Goal: Task Accomplishment & Management: Complete application form

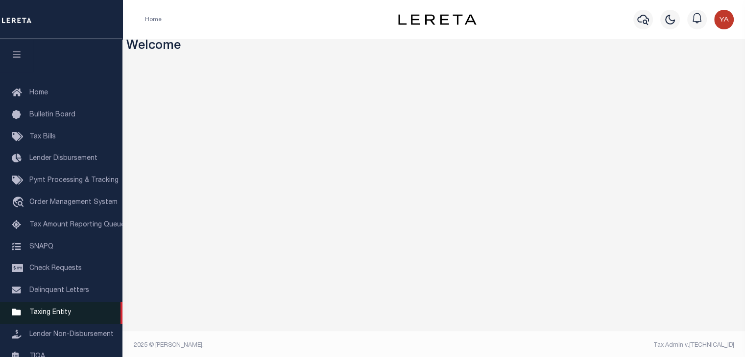
click at [45, 314] on span "Taxing Entity" at bounding box center [50, 312] width 42 height 7
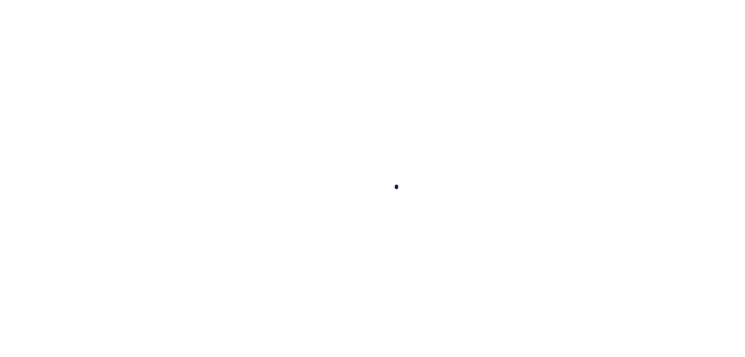
scroll to position [121, 0]
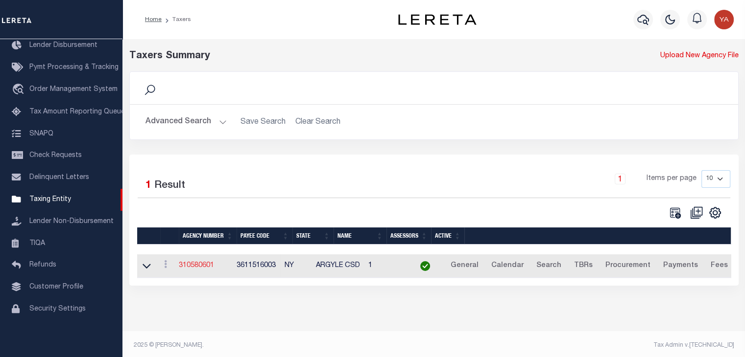
click at [204, 267] on link "310580601" at bounding box center [196, 265] width 35 height 7
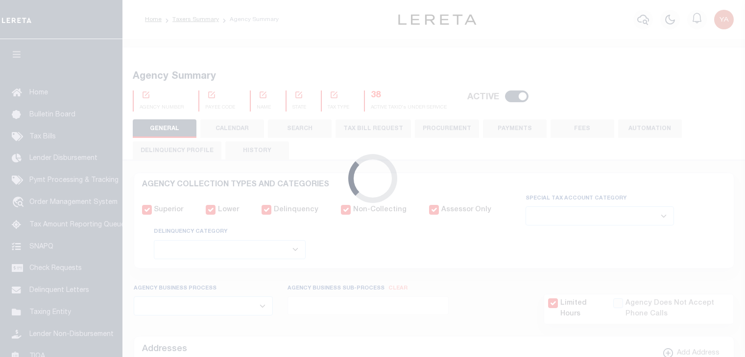
select select
checkbox input "false"
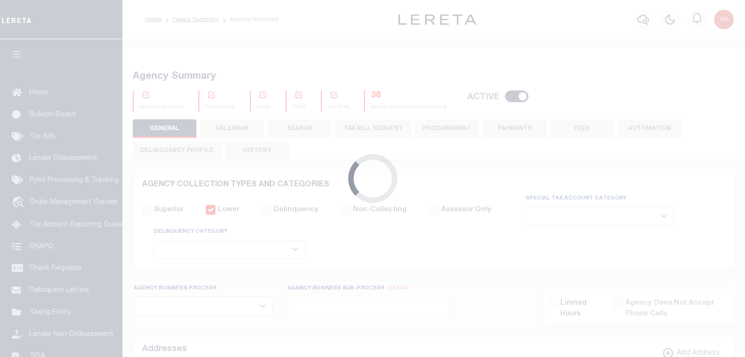
checkbox input "false"
type input "3611516003"
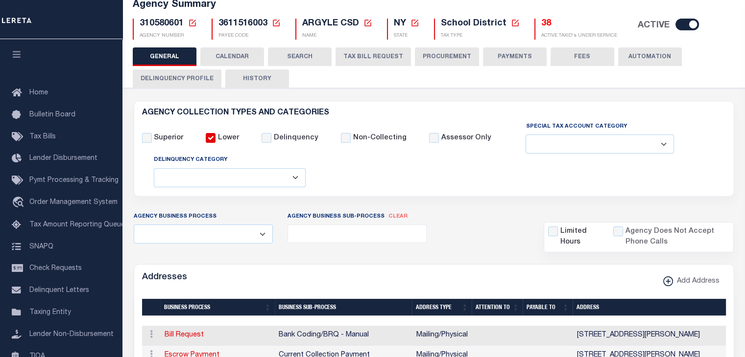
scroll to position [14, 0]
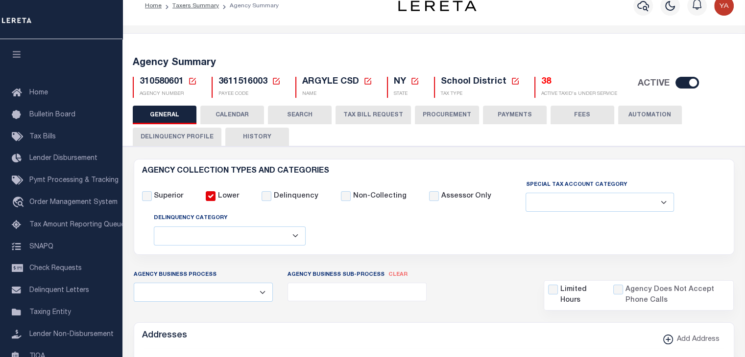
click at [188, 131] on button "Delinquency Profile" at bounding box center [177, 137] width 89 height 19
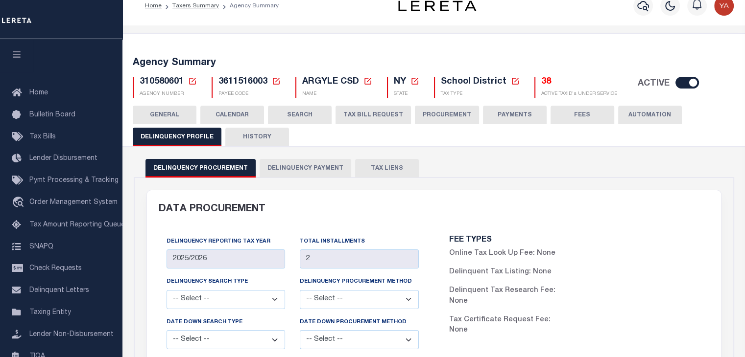
click at [297, 170] on button "Delinquency Payment" at bounding box center [305, 168] width 92 height 19
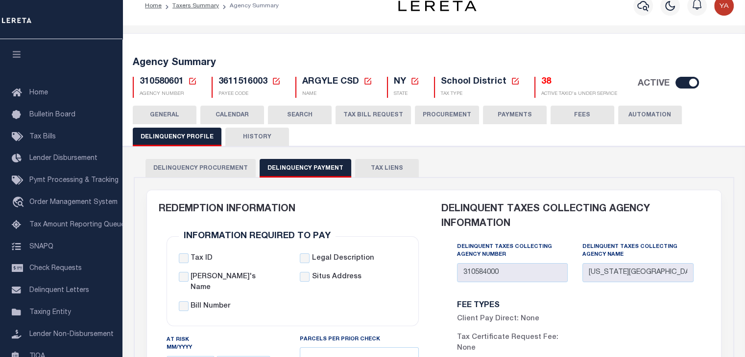
click at [153, 109] on button "GENERAL" at bounding box center [165, 115] width 64 height 19
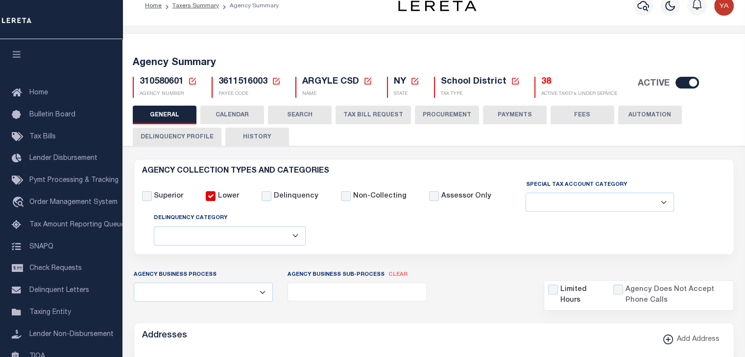
click at [149, 82] on span "310580601" at bounding box center [162, 81] width 44 height 9
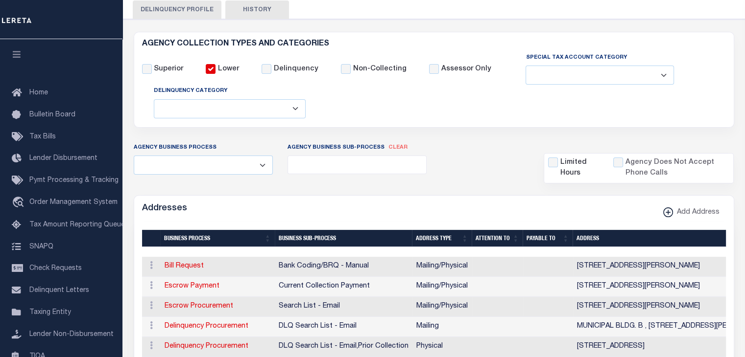
scroll to position [78, 0]
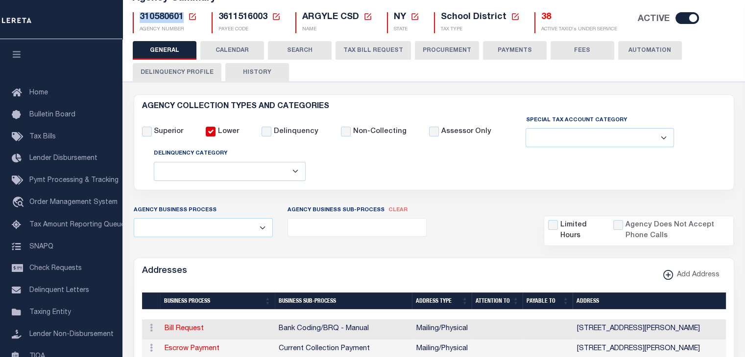
click at [173, 72] on button "Delinquency Profile" at bounding box center [177, 72] width 89 height 19
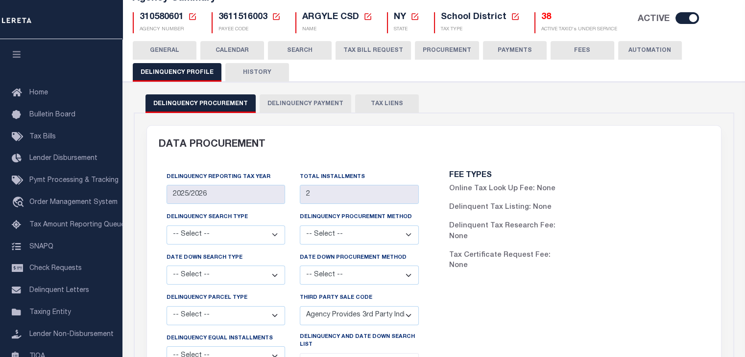
click at [294, 111] on button "Delinquency Payment" at bounding box center [305, 103] width 92 height 19
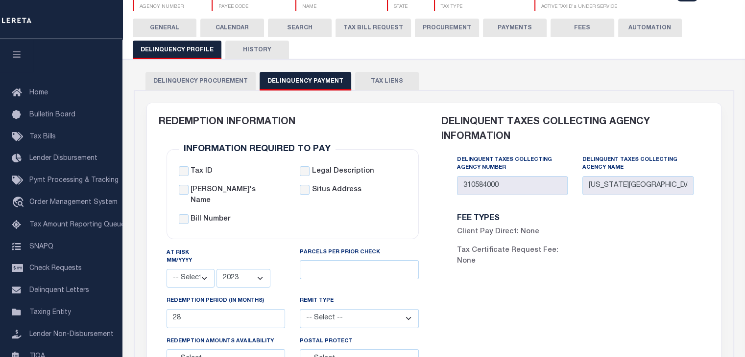
scroll to position [47, 0]
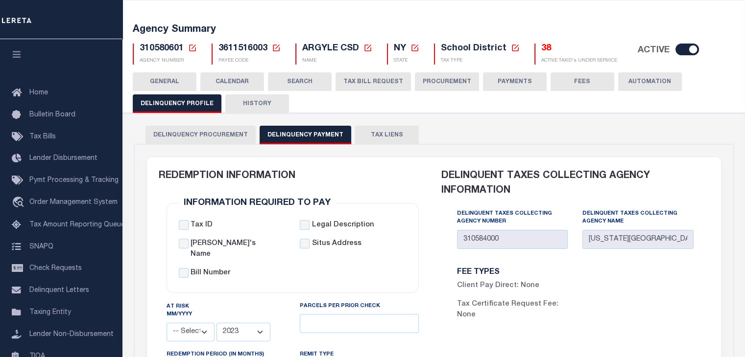
click at [172, 81] on button "GENERAL" at bounding box center [165, 81] width 64 height 19
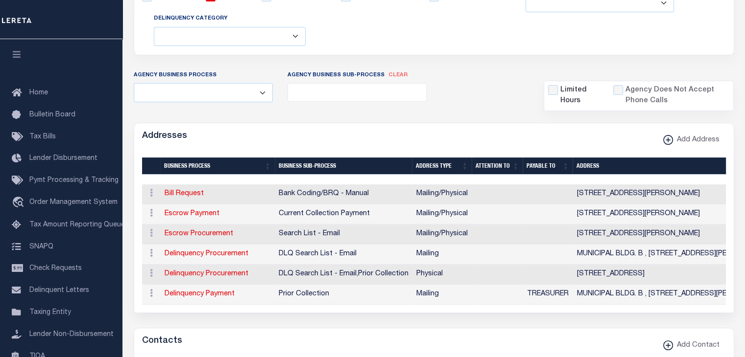
scroll to position [296, 0]
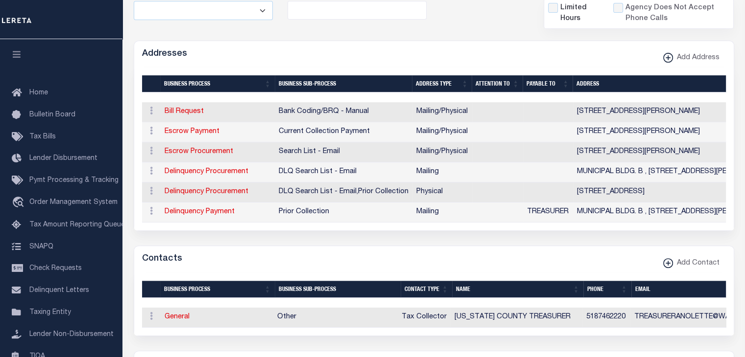
click at [591, 171] on td "MUNICIPAL BLDG. B , [STREET_ADDRESS][PERSON_NAME]" at bounding box center [709, 173] width 272 height 20
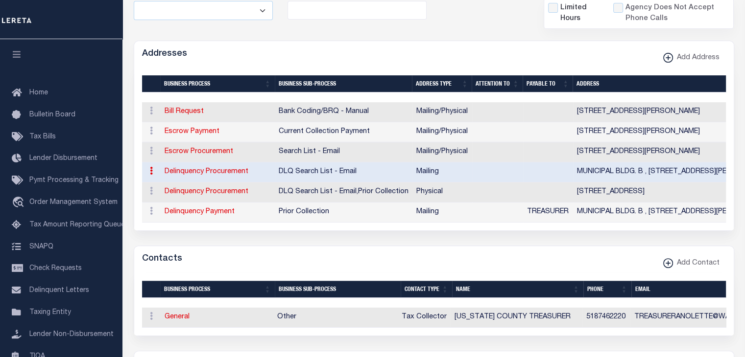
scroll to position [253, 0]
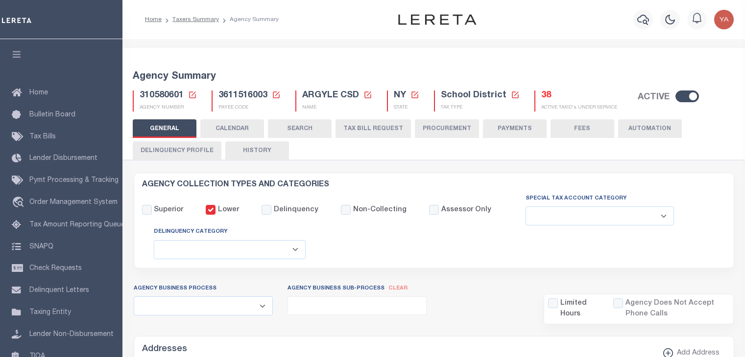
select select
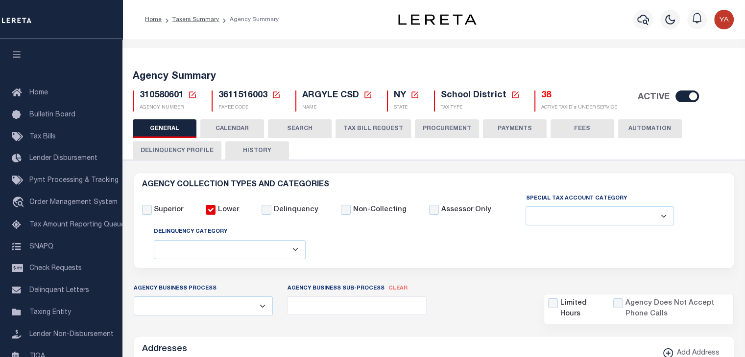
click at [69, 28] on div at bounding box center [61, 19] width 122 height 39
click at [192, 94] on icon at bounding box center [192, 95] width 9 height 9
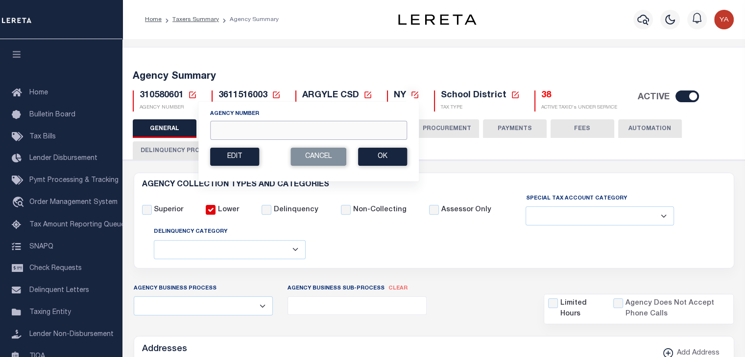
click at [226, 135] on input "Agency Number" at bounding box center [308, 130] width 197 height 19
paste input "310584000"
type input "310584000"
click at [378, 144] on section "Agency Number 310584000 Edit Cancel Ok" at bounding box center [308, 138] width 197 height 56
click at [374, 150] on button "Ok" at bounding box center [382, 157] width 49 height 18
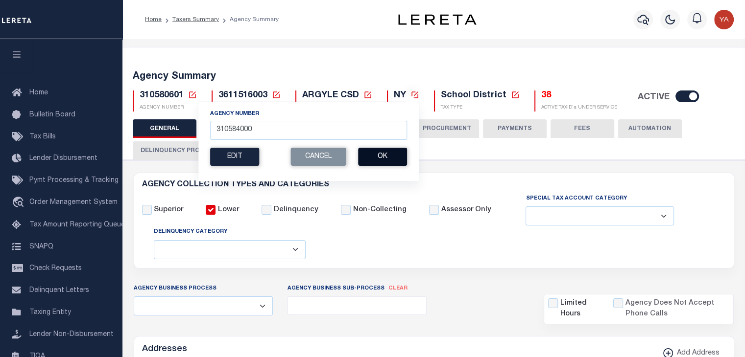
click at [381, 157] on button "Ok" at bounding box center [382, 157] width 49 height 18
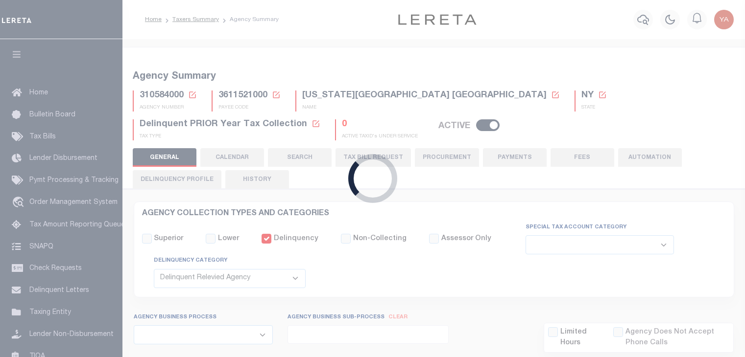
select select "1"
select select
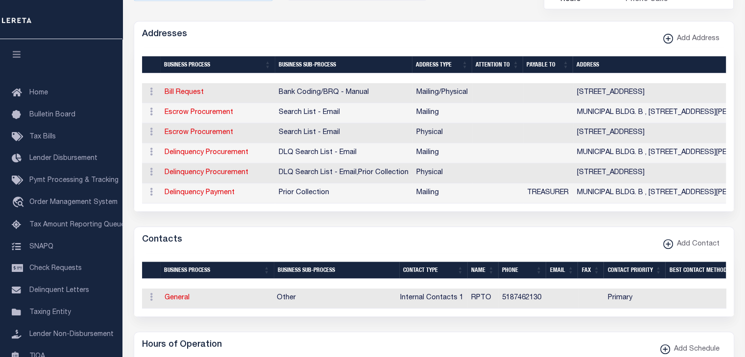
scroll to position [297, 0]
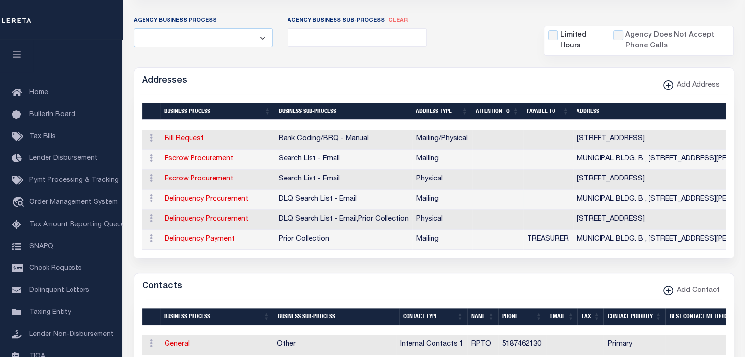
click at [588, 194] on td "MUNICIPAL BLDG. B , [STREET_ADDRESS][PERSON_NAME]" at bounding box center [709, 200] width 272 height 20
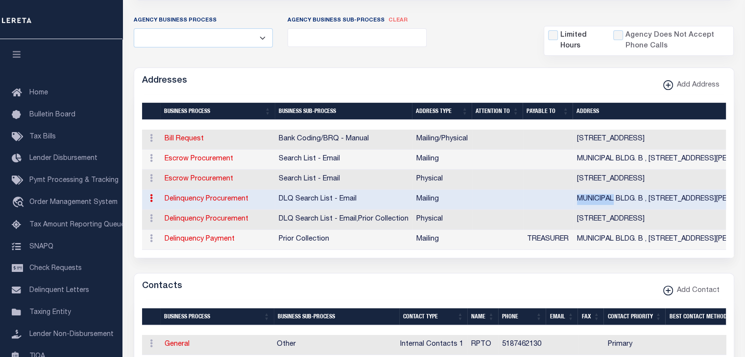
click at [588, 194] on td "MUNICIPAL BLDG. B , [STREET_ADDRESS][PERSON_NAME]" at bounding box center [709, 200] width 272 height 20
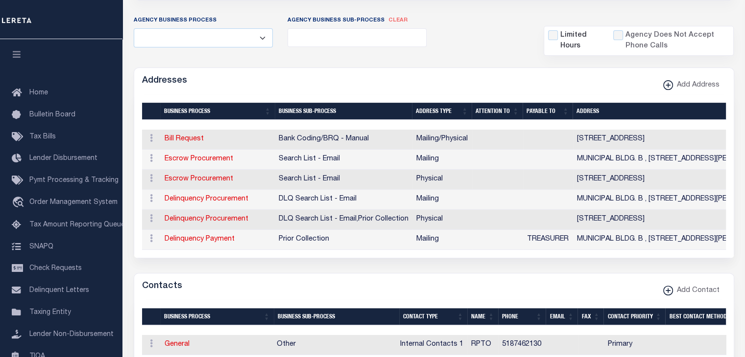
click at [595, 219] on td "[STREET_ADDRESS]" at bounding box center [709, 220] width 272 height 20
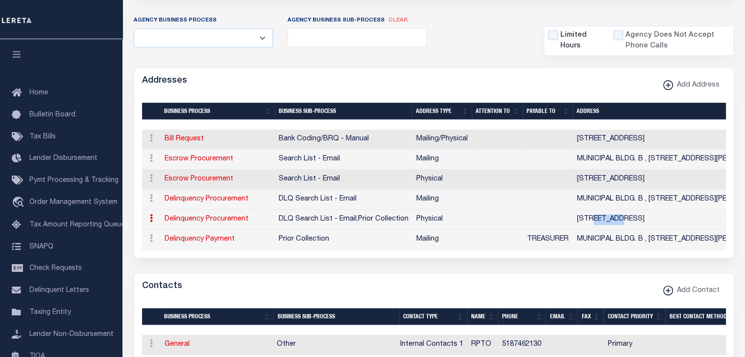
click at [595, 219] on td "[STREET_ADDRESS]" at bounding box center [709, 220] width 272 height 20
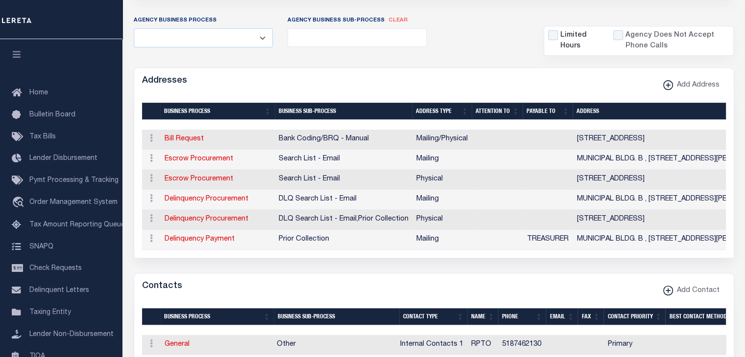
click at [595, 242] on td "MUNICIPAL BLDG. B , [STREET_ADDRESS][PERSON_NAME]" at bounding box center [709, 240] width 272 height 20
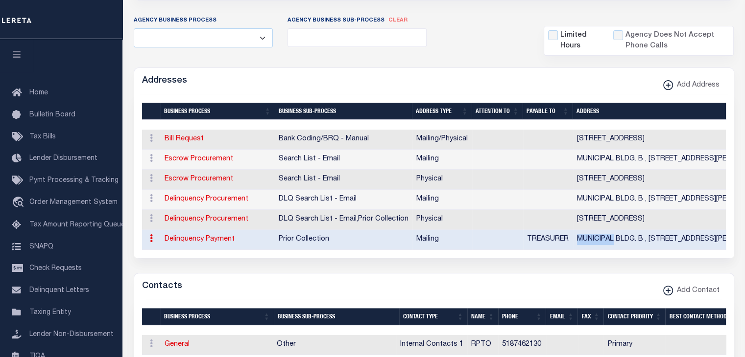
click at [595, 242] on td "MUNICIPAL BLDG. B , [STREET_ADDRESS][PERSON_NAME]" at bounding box center [709, 240] width 272 height 20
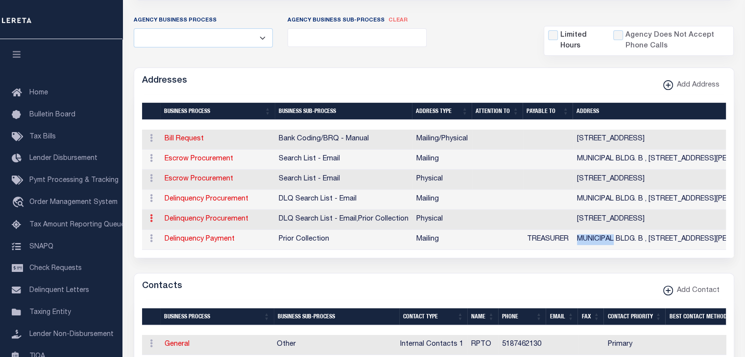
click at [151, 217] on icon at bounding box center [151, 218] width 3 height 8
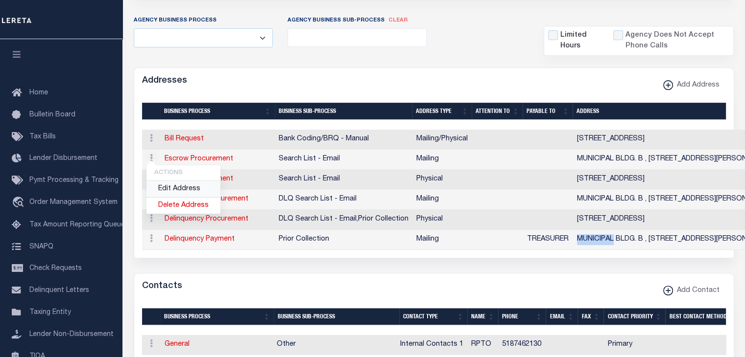
click at [175, 189] on link "Edit Address" at bounding box center [183, 189] width 74 height 16
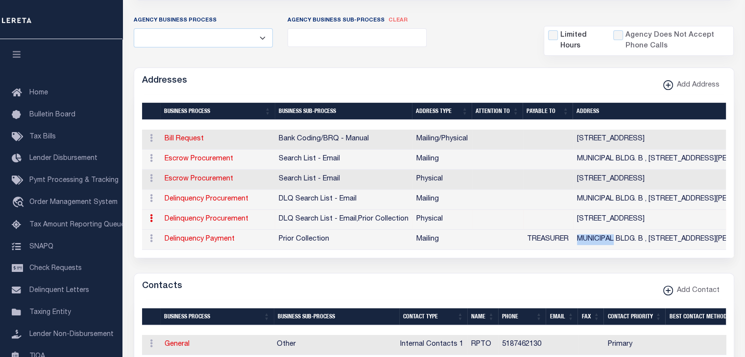
type input "[STREET_ADDRESS]"
type input "reas"
type input "COBLESKILL"
select select "NY"
type input "12043"
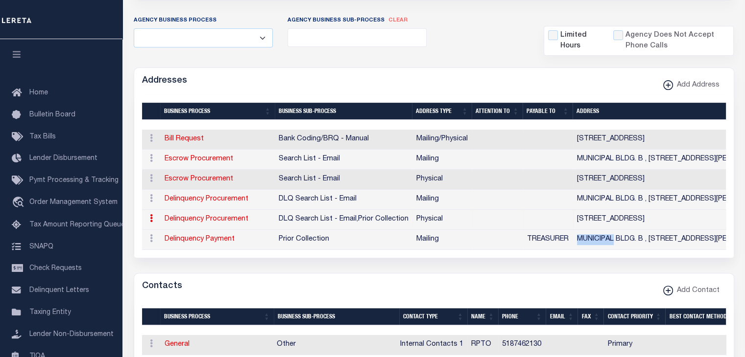
select select "2"
checkbox input "true"
select select "4"
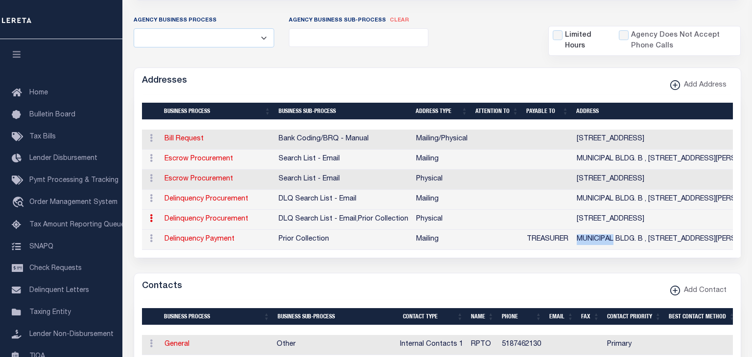
select select "18"
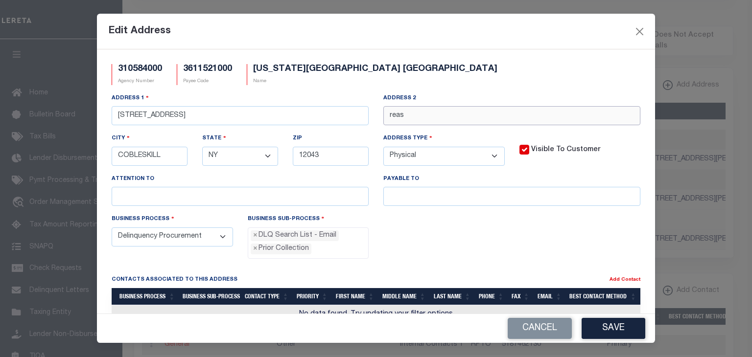
click at [435, 122] on input "reas" at bounding box center [511, 115] width 257 height 19
type input "r"
type input "Test by qy"
click at [607, 321] on button "Save" at bounding box center [614, 328] width 64 height 21
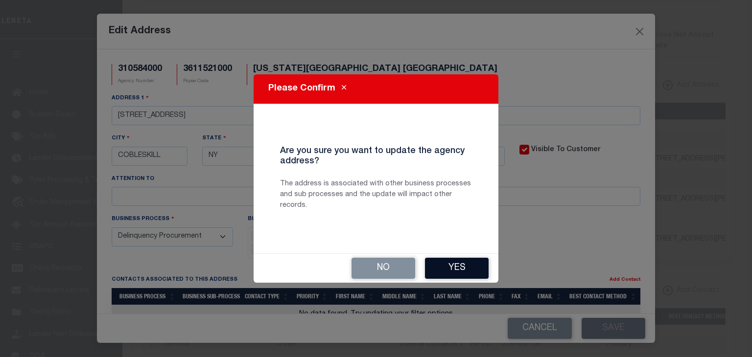
click at [466, 263] on button "Yes" at bounding box center [457, 268] width 64 height 21
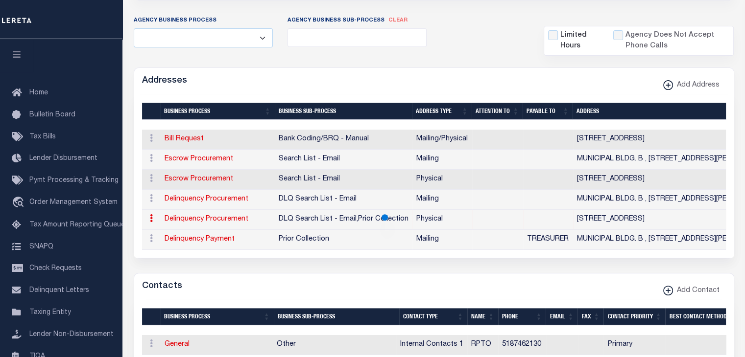
click at [557, 265] on form "AGENCY COLLECTION TYPES AND CATEGORIES Superior Lower Delinquency Non-Collectin…" at bounding box center [434, 350] width 600 height 891
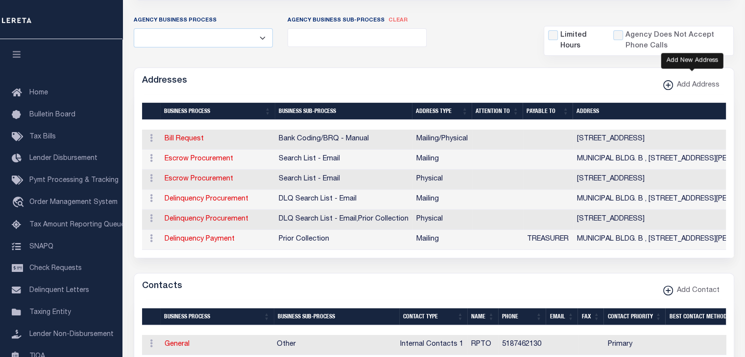
click at [666, 87] on xmlns\ "button" at bounding box center [668, 85] width 10 height 10
select select
select select "1"
checkbox input "true"
select select
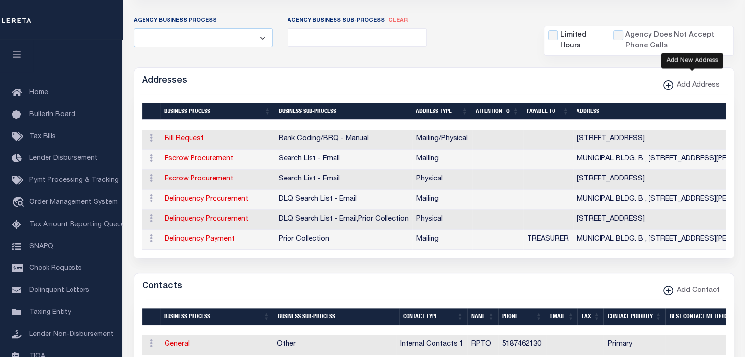
select select
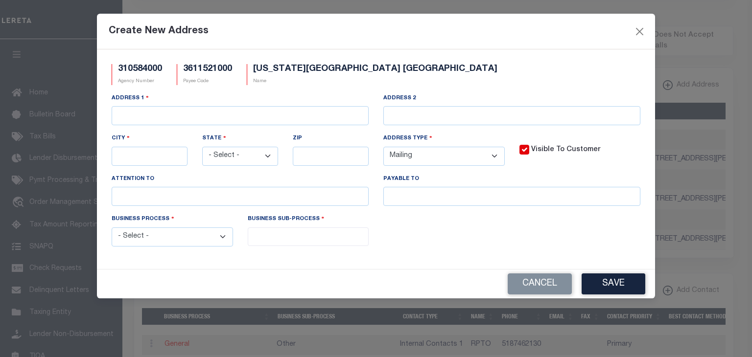
click at [220, 243] on select "- Select - All Automation Bill Request Delinquency Payment Delinquency Procurem…" at bounding box center [172, 237] width 121 height 19
click at [197, 269] on div "310584000 Agency Number 3611521000 Payee Code [US_STATE] COUNTY DELINQUENCY Nam…" at bounding box center [376, 159] width 558 height 220
click at [522, 286] on button "Cancel" at bounding box center [540, 284] width 64 height 21
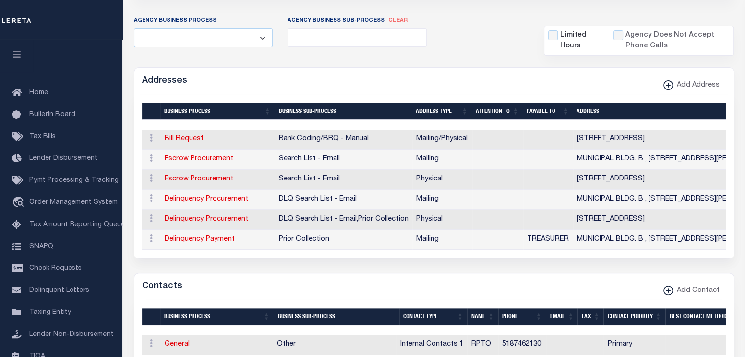
scroll to position [300, 0]
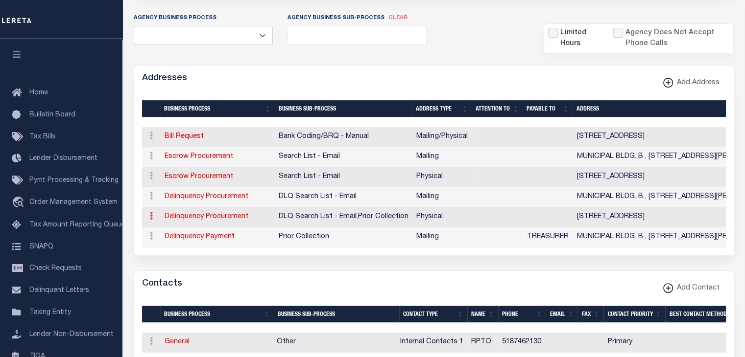
click at [151, 214] on icon at bounding box center [151, 216] width 3 height 8
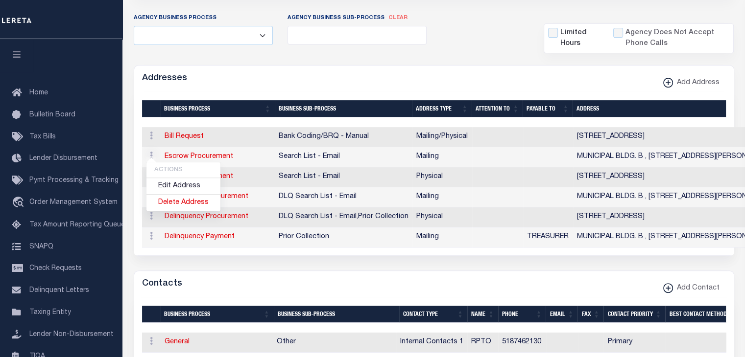
click at [233, 260] on form "AGENCY COLLECTION TYPES AND CATEGORIES Superior Lower Delinquency Non-Collectin…" at bounding box center [434, 347] width 600 height 891
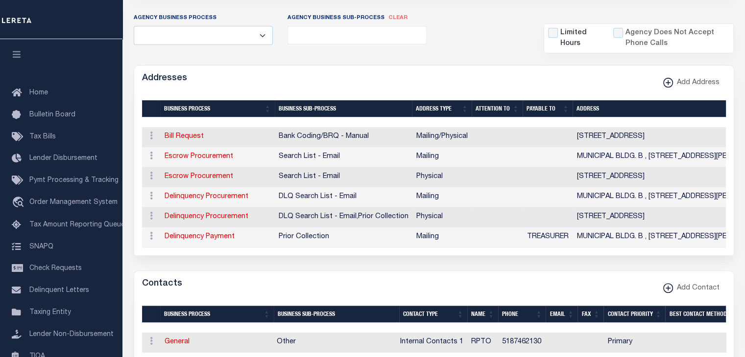
click at [226, 256] on div "1 Selected 6 Results Items per page" at bounding box center [433, 174] width 599 height 163
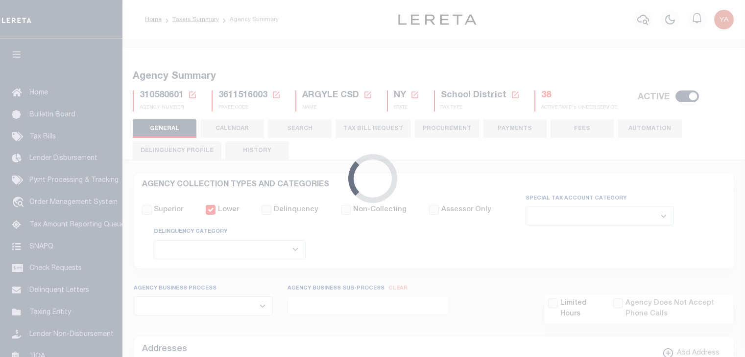
select select
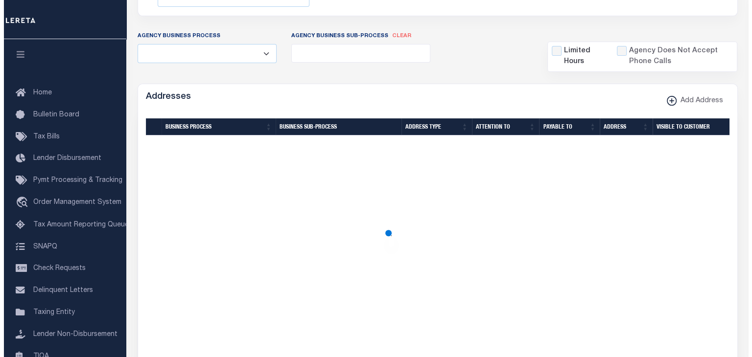
scroll to position [253, 0]
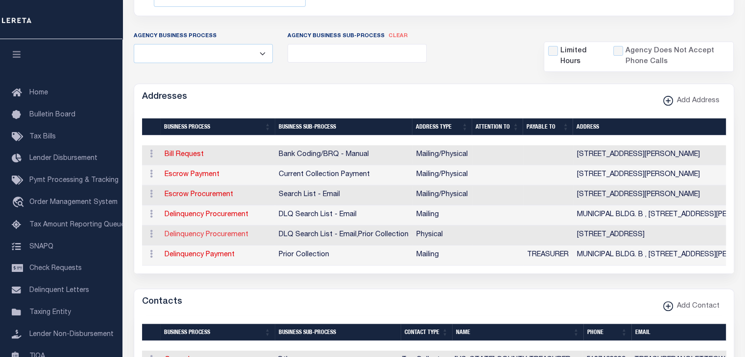
click at [201, 235] on link "Delinquency Procurement" at bounding box center [207, 235] width 84 height 7
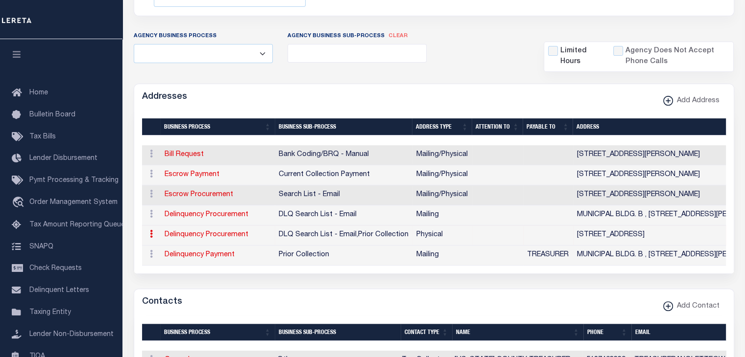
type input "[STREET_ADDRESS]"
type input "Test by qy"
type input "COBLESKILL"
select select "NY"
type input "12043"
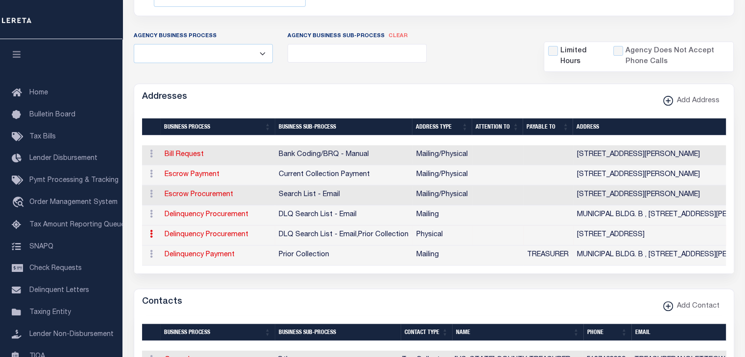
select select "2"
checkbox input "true"
select select "4"
select select "18"
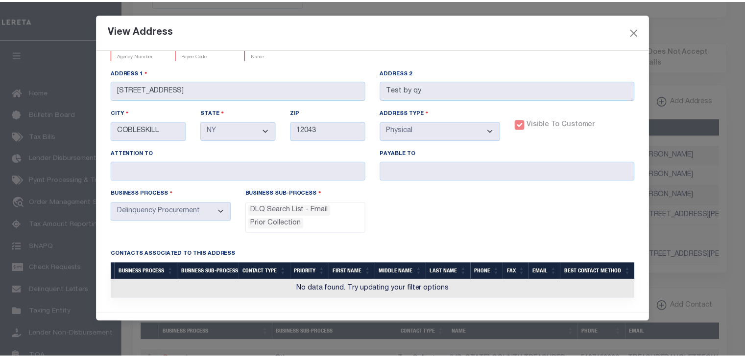
scroll to position [0, 0]
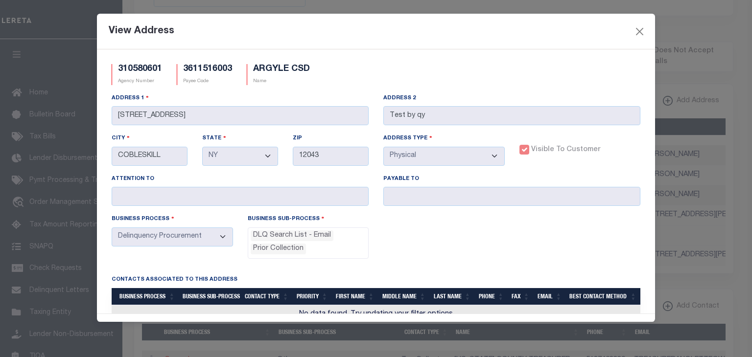
click at [401, 106] on div "Address 2 Test by qy" at bounding box center [511, 109] width 257 height 32
click at [636, 33] on button "Close" at bounding box center [640, 31] width 13 height 13
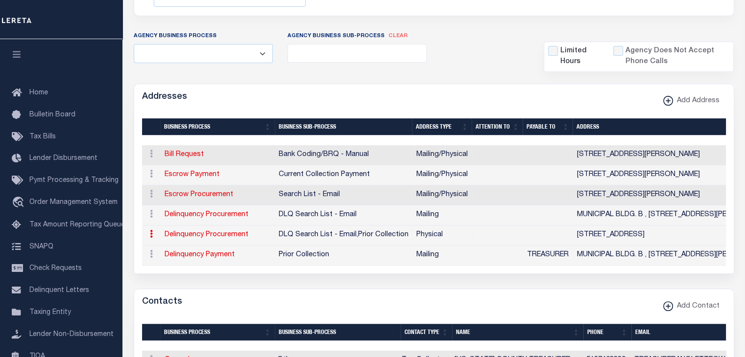
click at [150, 234] on icon at bounding box center [151, 234] width 3 height 8
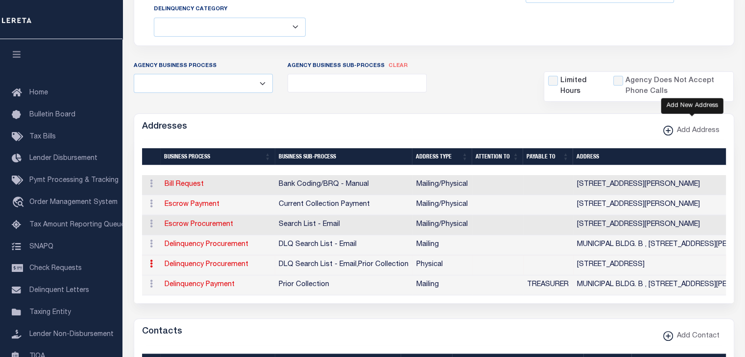
click at [672, 129] on xmlns\ "button" at bounding box center [668, 131] width 10 height 10
select select
select select "1"
checkbox input "true"
select select
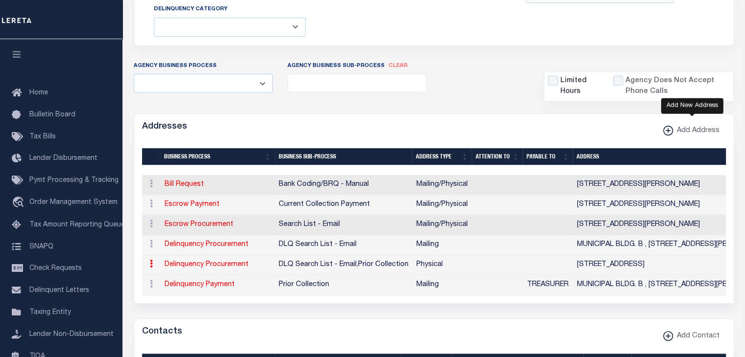
select select
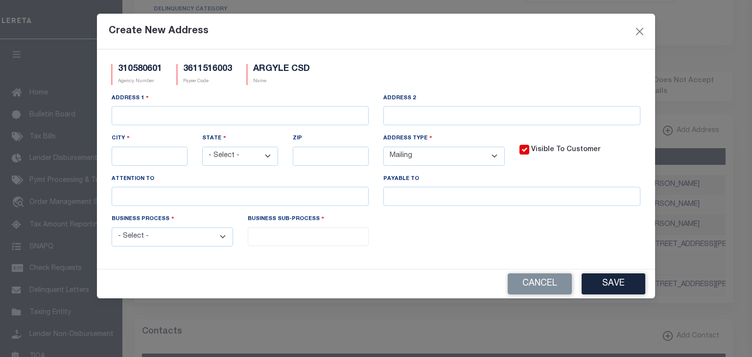
click at [224, 238] on select "- Select - Automation Bill Request Delinquency Payment Delinquency Procurement …" at bounding box center [172, 237] width 121 height 19
click at [533, 290] on button "Cancel" at bounding box center [540, 284] width 64 height 21
